Goal: Check status: Check status

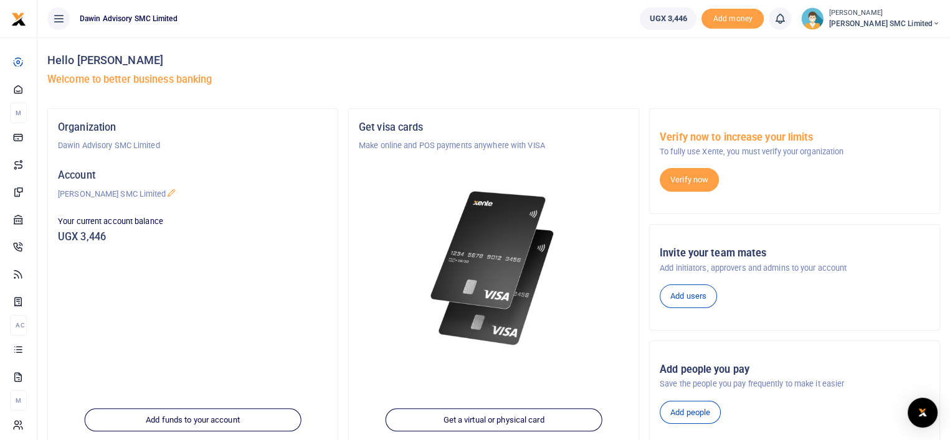
click at [362, 239] on div at bounding box center [494, 253] width 270 height 203
click at [439, 69] on div "Hello [PERSON_NAME] Welcome to better business banking" at bounding box center [493, 72] width 893 height 71
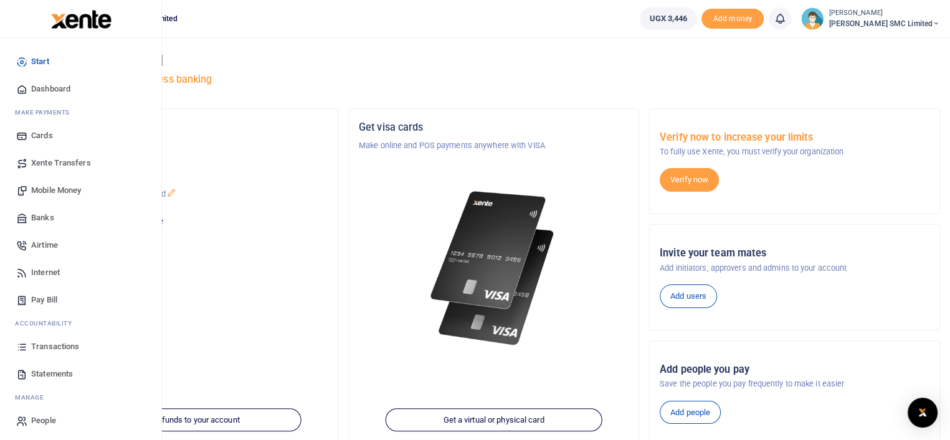
click at [54, 346] on span "Transactions" at bounding box center [55, 347] width 48 height 12
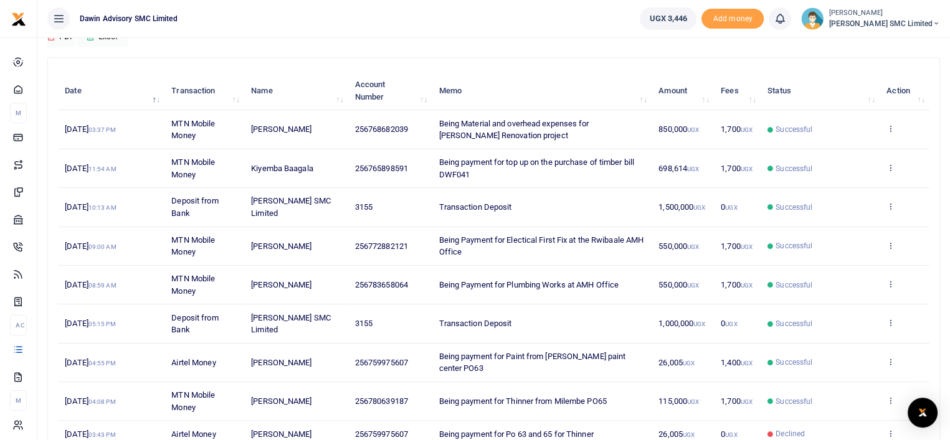
scroll to position [227, 0]
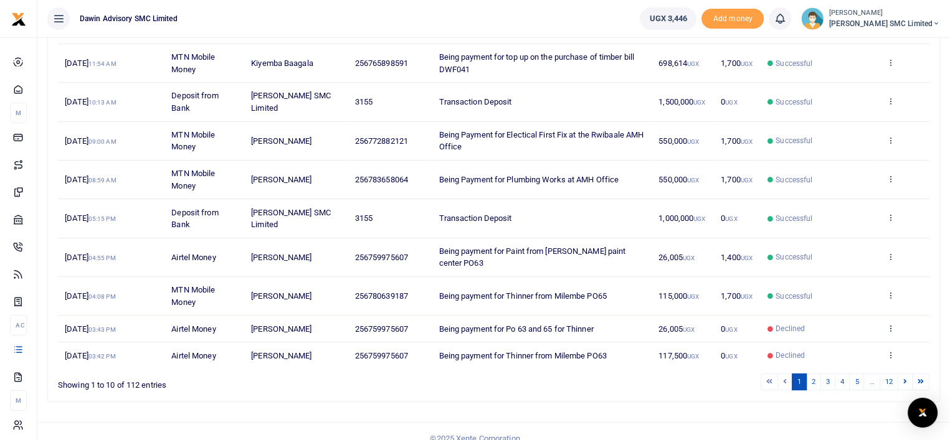
click at [888, 324] on icon at bounding box center [890, 328] width 8 height 9
click at [656, 383] on div "Search: Date Transaction Name Account Number Memo Amount Fees Status Action [DA…" at bounding box center [493, 177] width 891 height 449
click at [817, 374] on link "2" at bounding box center [813, 382] width 15 height 17
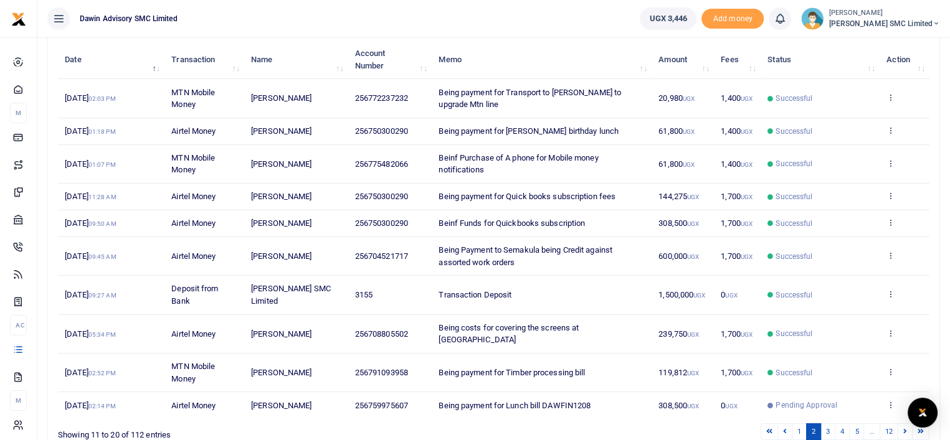
scroll to position [178, 0]
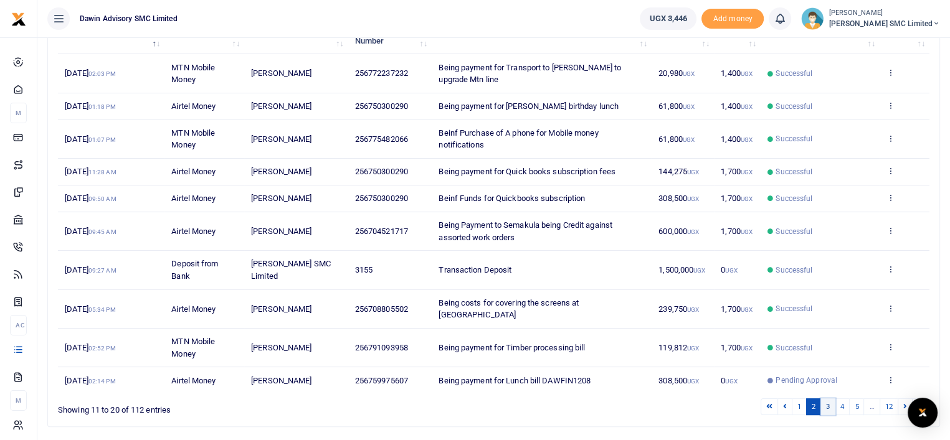
click at [828, 399] on link "3" at bounding box center [827, 407] width 15 height 17
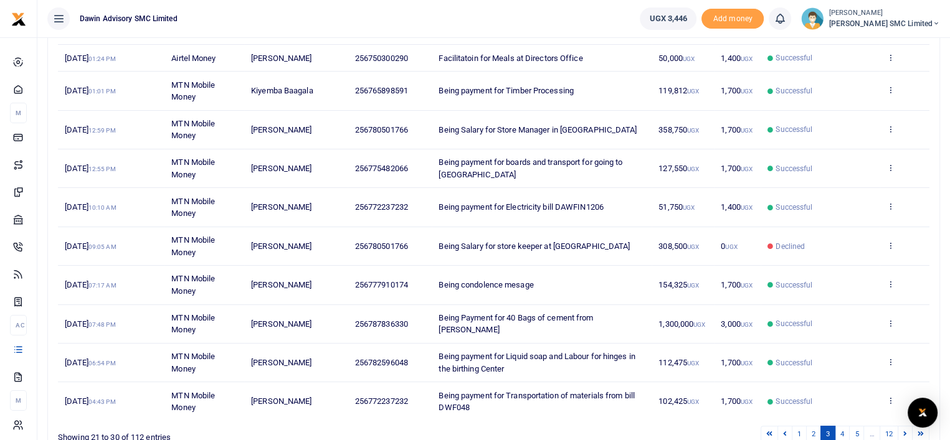
scroll to position [252, 0]
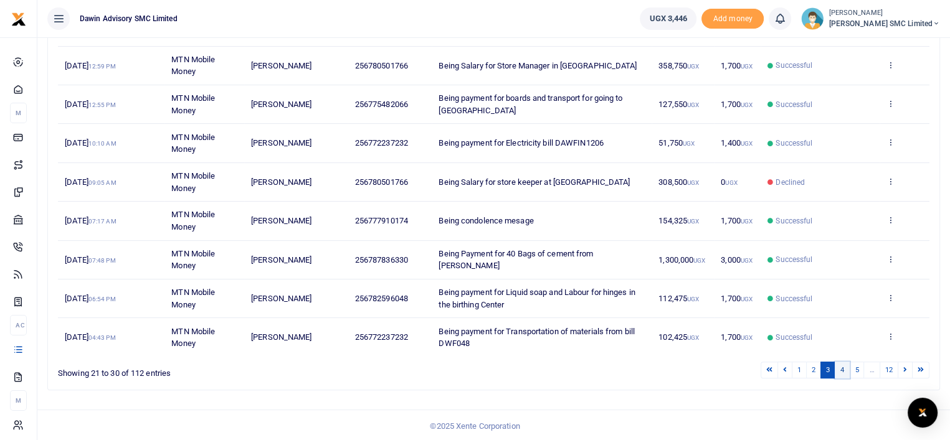
click at [844, 366] on link "4" at bounding box center [842, 370] width 15 height 17
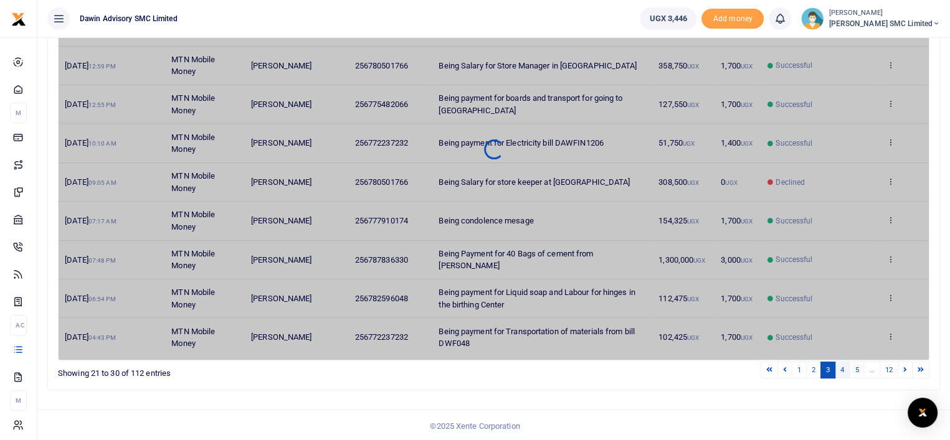
scroll to position [239, 0]
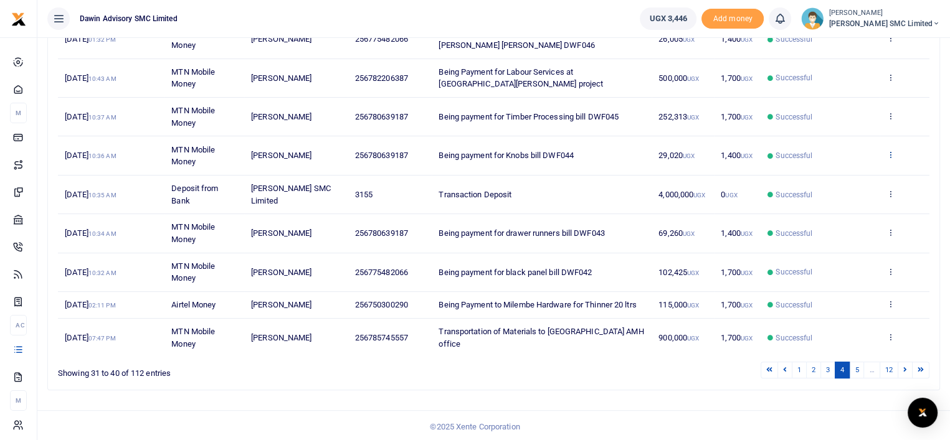
click at [892, 154] on icon at bounding box center [890, 154] width 8 height 9
click at [841, 169] on link "View details" at bounding box center [844, 175] width 98 height 17
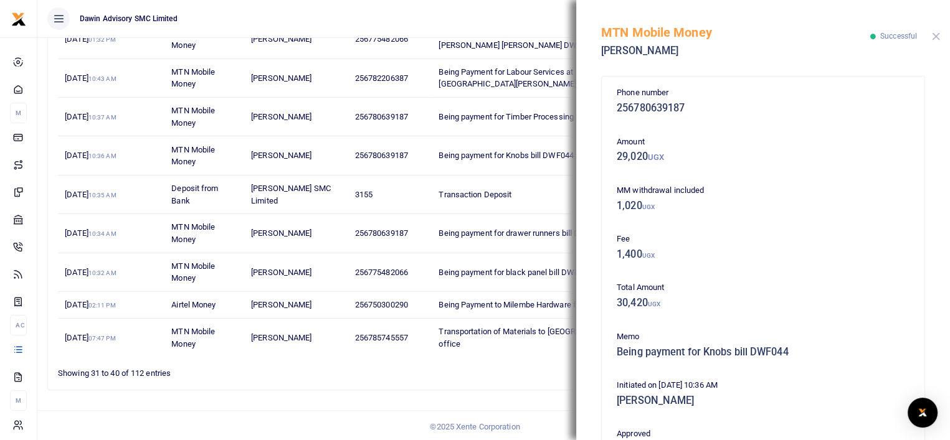
click at [934, 36] on button "Close" at bounding box center [936, 36] width 8 height 8
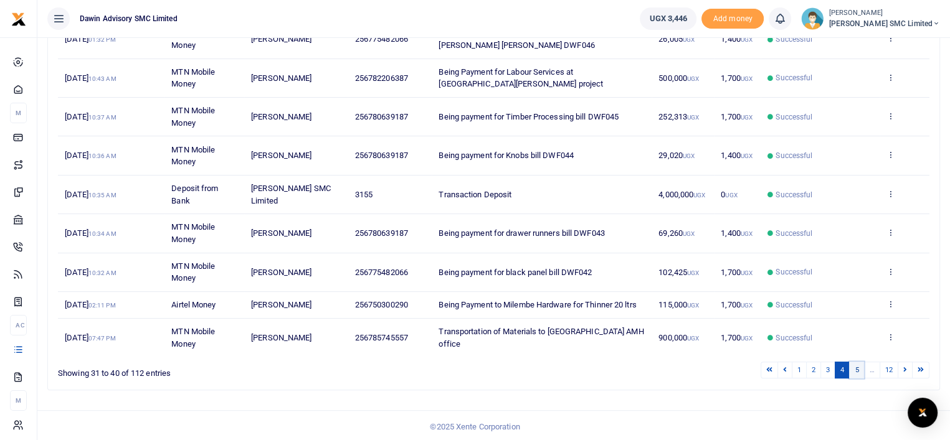
click at [858, 363] on link "5" at bounding box center [856, 370] width 15 height 17
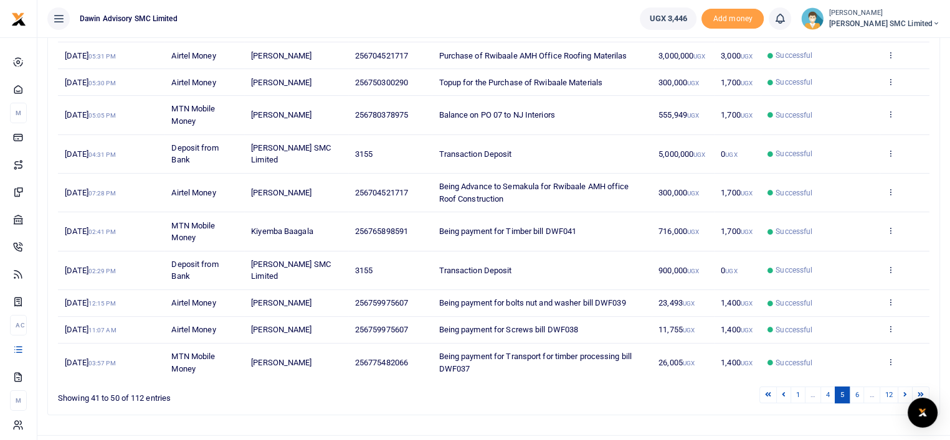
scroll to position [215, 0]
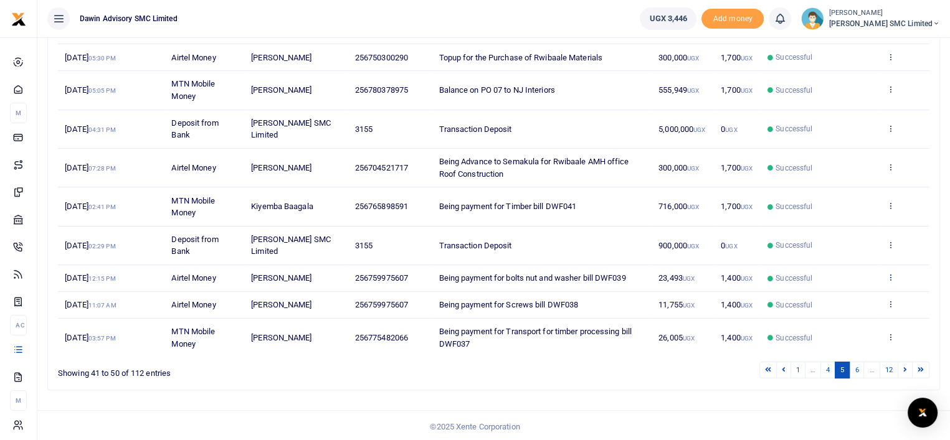
click at [888, 273] on icon at bounding box center [890, 277] width 8 height 9
click at [840, 296] on link "View details" at bounding box center [844, 296] width 98 height 17
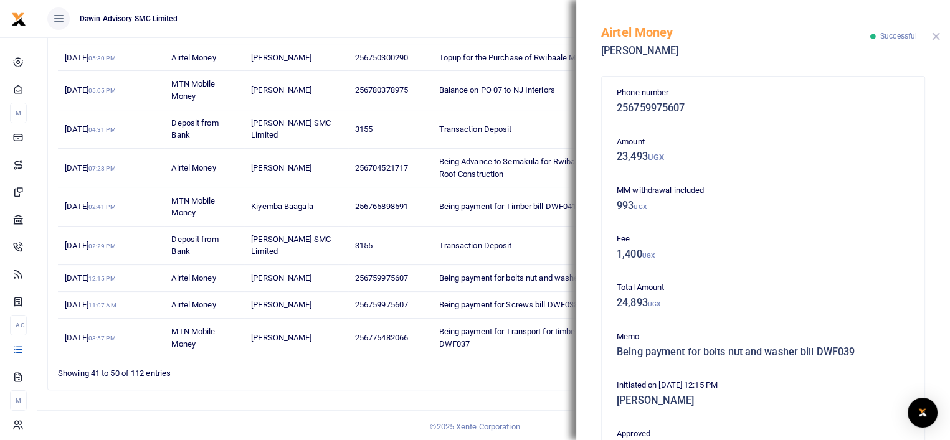
click at [935, 36] on button "Close" at bounding box center [936, 36] width 8 height 8
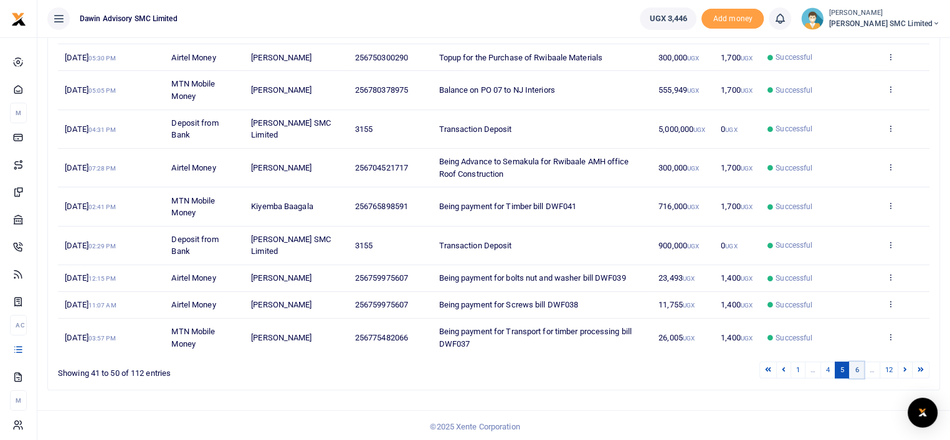
click at [855, 366] on link "6" at bounding box center [856, 370] width 15 height 17
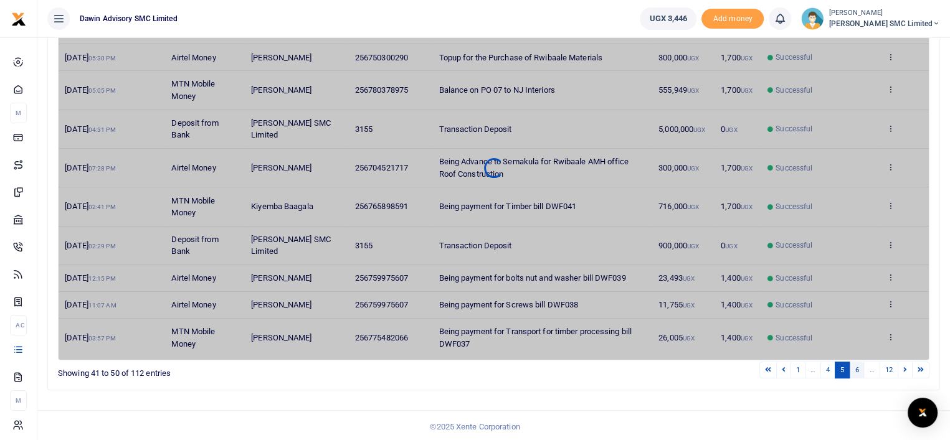
scroll to position [191, 0]
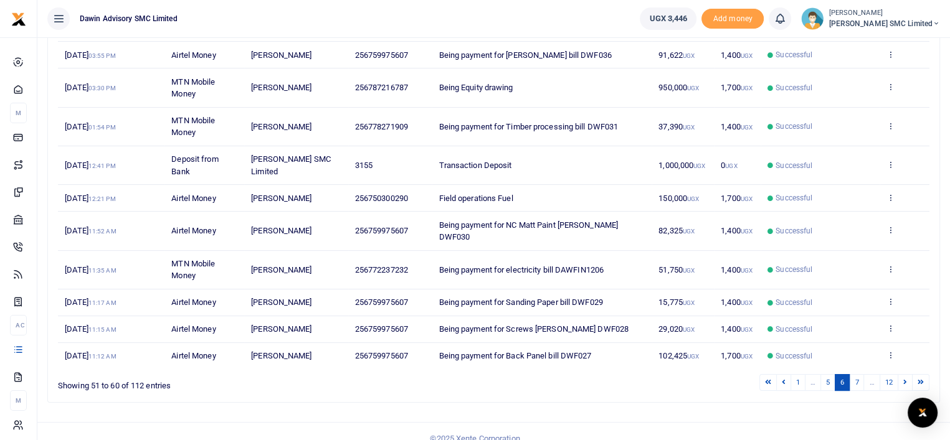
click at [572, 390] on div "Search: Date Transaction Name Account Number Memo Amount Fees Status Action [DA…" at bounding box center [493, 201] width 903 height 424
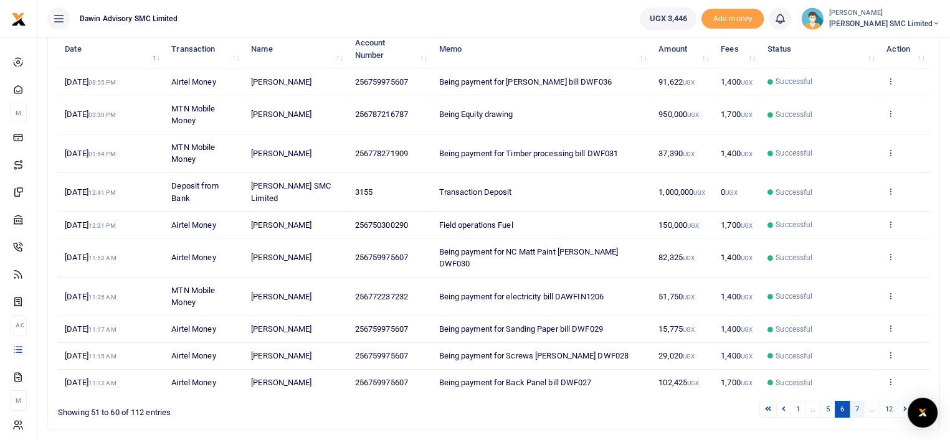
scroll to position [166, 0]
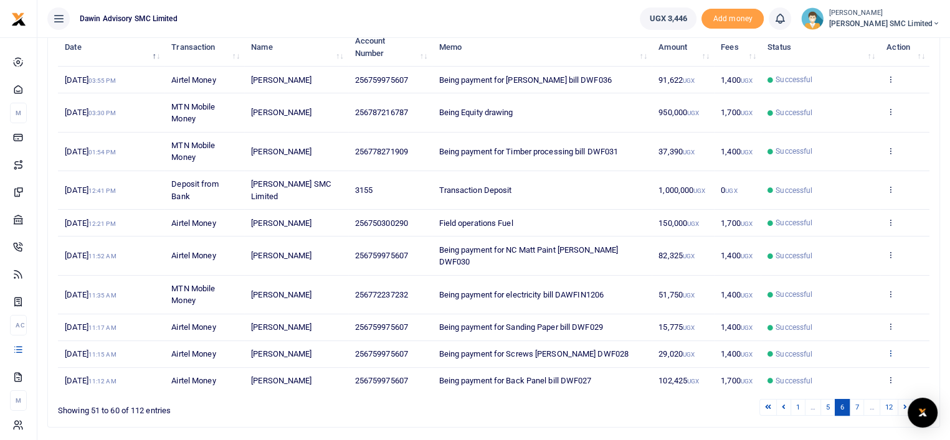
click at [889, 349] on icon at bounding box center [890, 353] width 8 height 9
click at [924, 315] on td "View details Send again" at bounding box center [904, 328] width 50 height 27
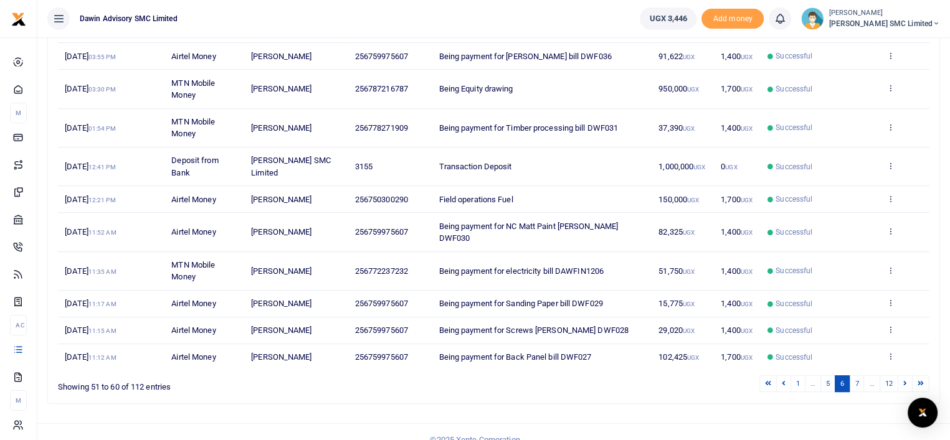
scroll to position [191, 0]
click at [857, 374] on link "7" at bounding box center [856, 382] width 15 height 17
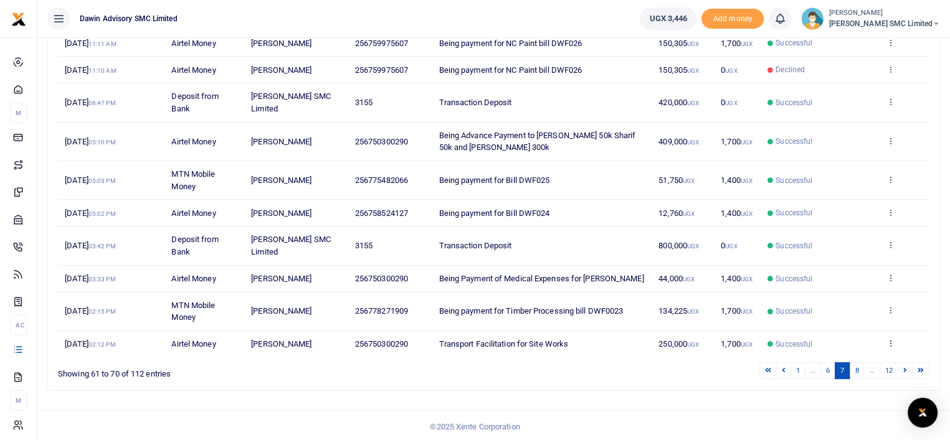
scroll to position [203, 0]
